Goal: Use online tool/utility: Utilize a website feature to perform a specific function

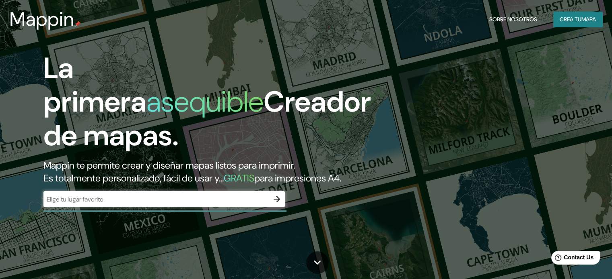
click at [178, 205] on div "​" at bounding box center [163, 199] width 241 height 16
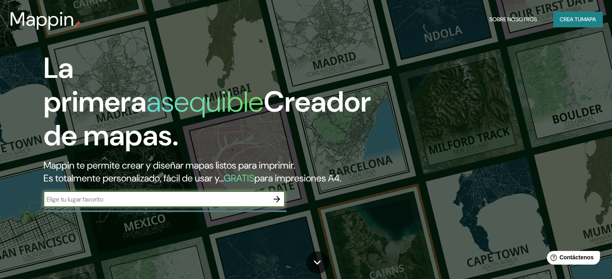
paste input "-13.709963, -76.193210"
type input "-13.709963, -76.193210"
click at [265, 204] on input "-13.709963, -76.193210" at bounding box center [155, 199] width 225 height 9
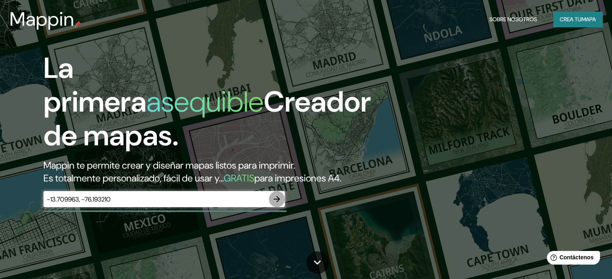
click at [278, 203] on icon "button" at bounding box center [276, 199] width 6 height 6
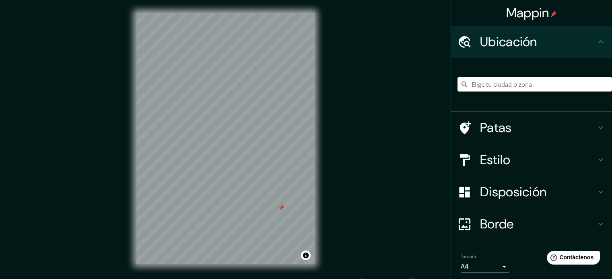
click at [499, 87] on input "Elige tu ciudad o zona" at bounding box center [534, 84] width 154 height 14
paste input "-13.709963, -76.193210"
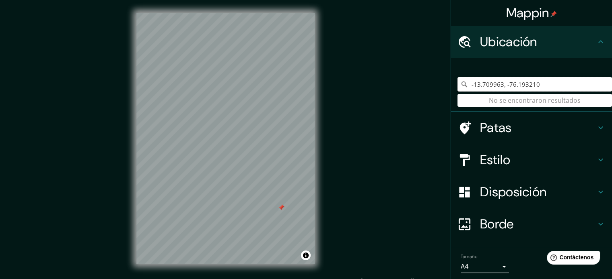
click at [529, 78] on input "-13.709963, -76.193210" at bounding box center [534, 84] width 154 height 14
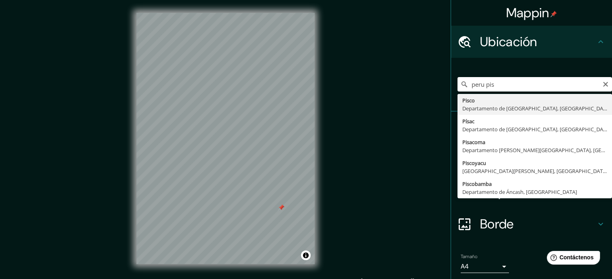
type input "Pisco, [GEOGRAPHIC_DATA], [GEOGRAPHIC_DATA]"
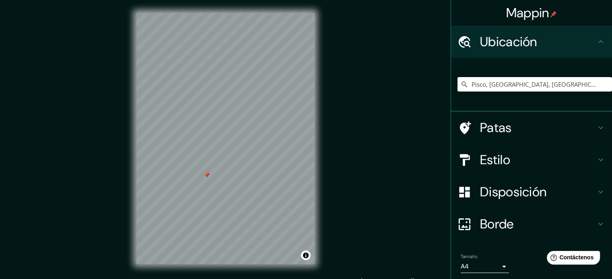
click at [206, 174] on div at bounding box center [206, 175] width 6 height 6
click at [209, 170] on div at bounding box center [209, 171] width 6 height 6
